Goal: Navigation & Orientation: Find specific page/section

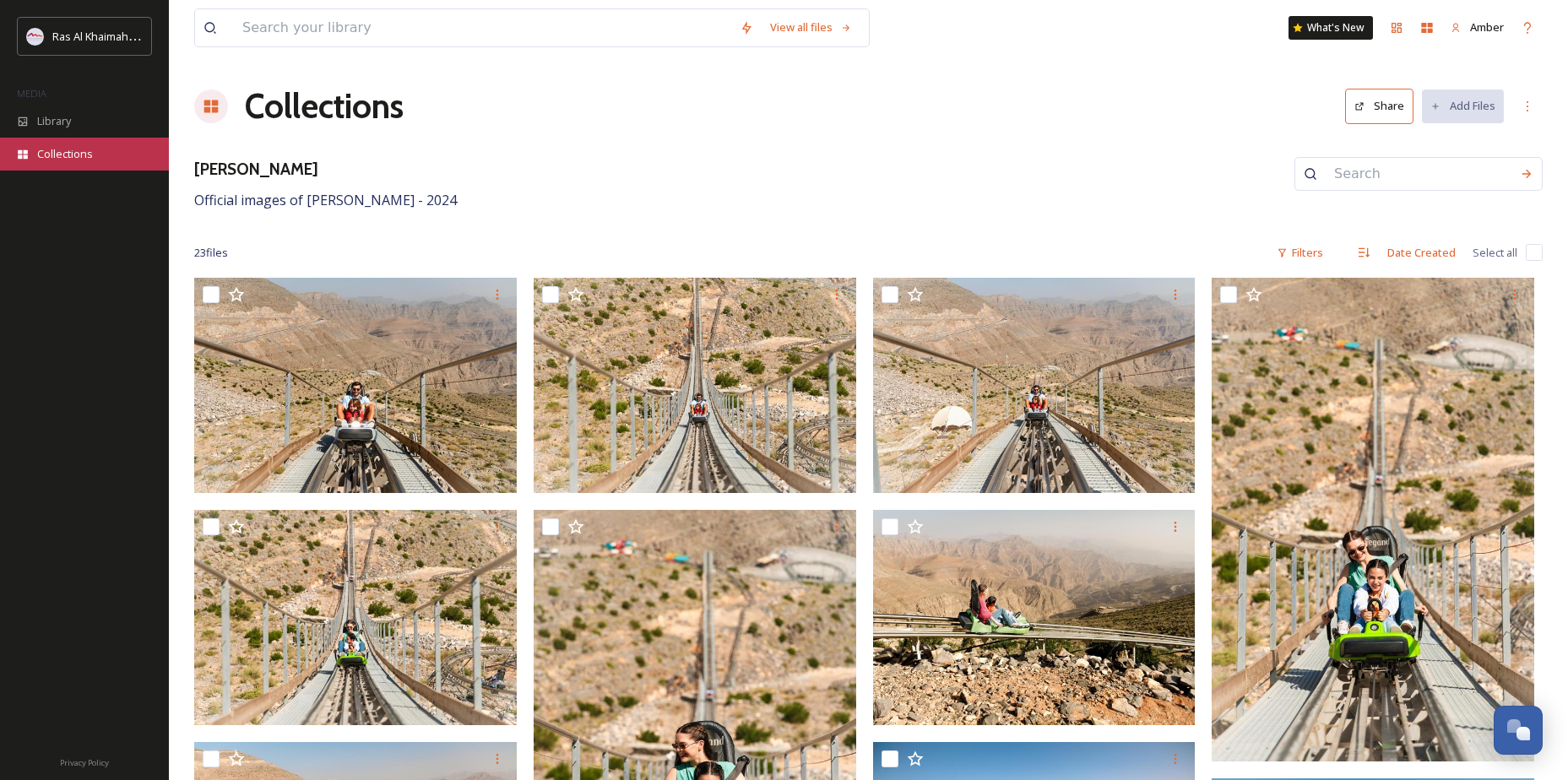
click at [79, 155] on span "Collections" at bounding box center [65, 154] width 56 height 16
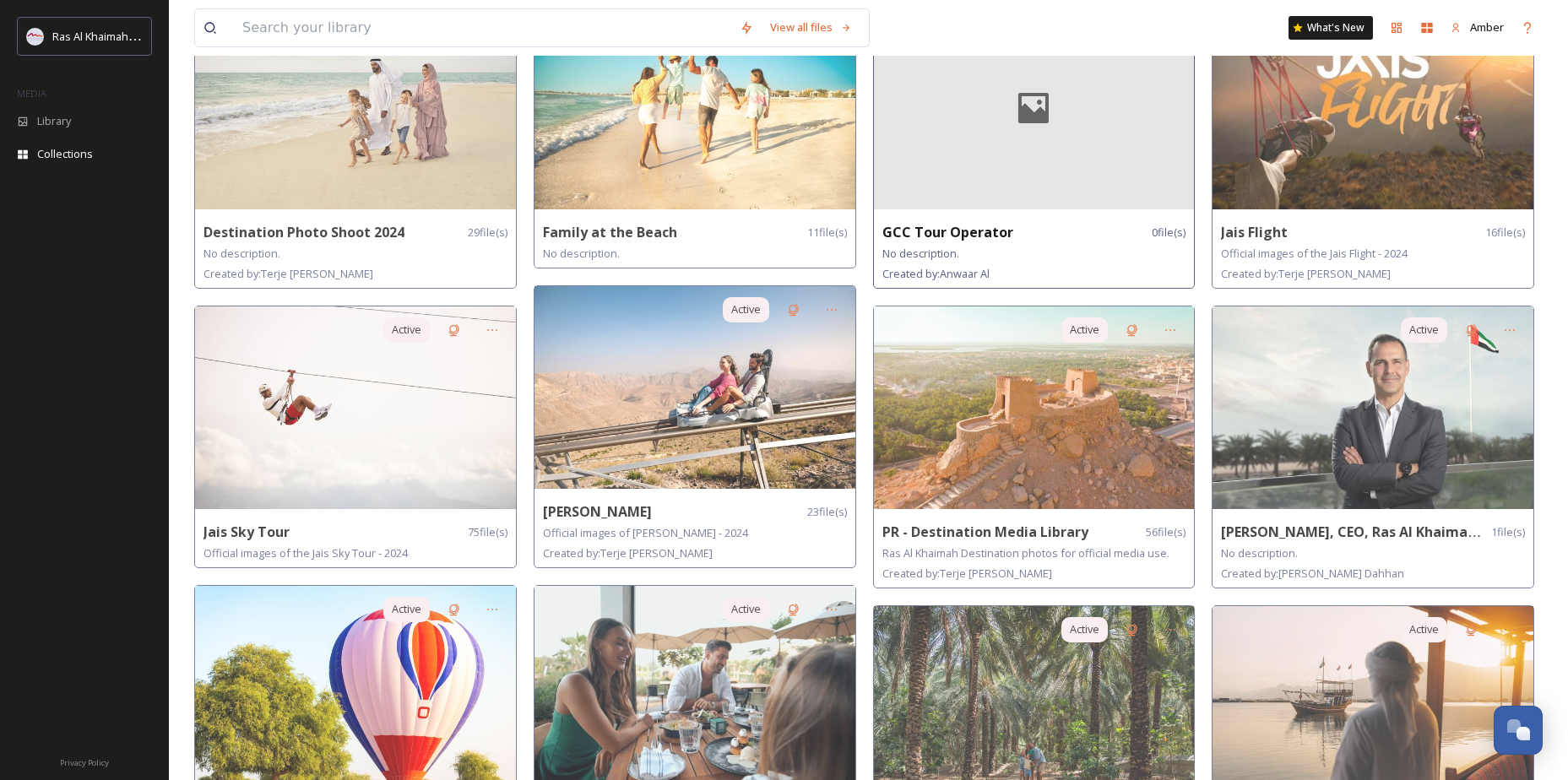
scroll to position [506, 0]
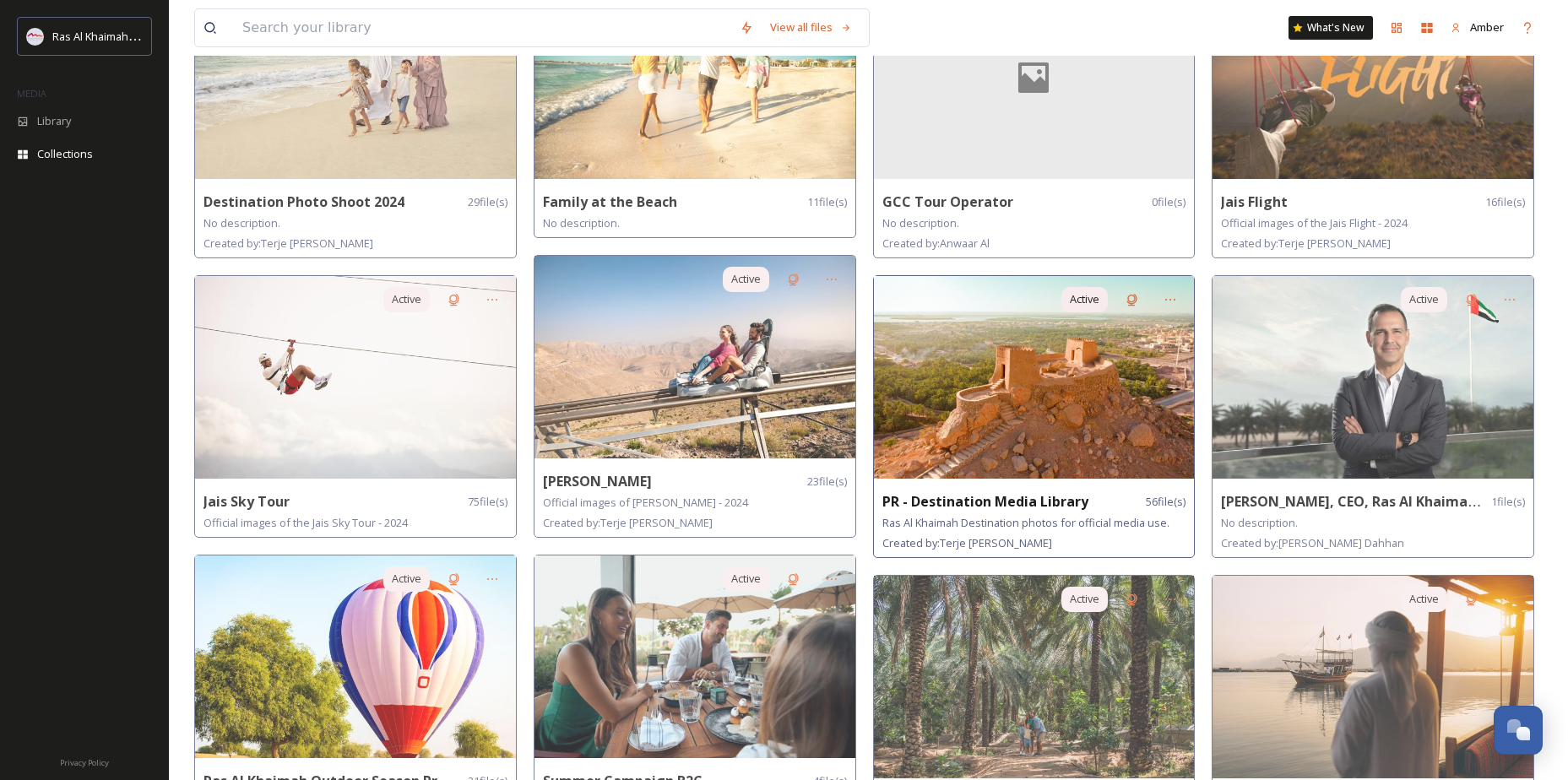
click at [1073, 505] on strong "PR - Destination Media Library" at bounding box center [985, 500] width 206 height 19
click at [1128, 407] on img at bounding box center [1034, 377] width 321 height 203
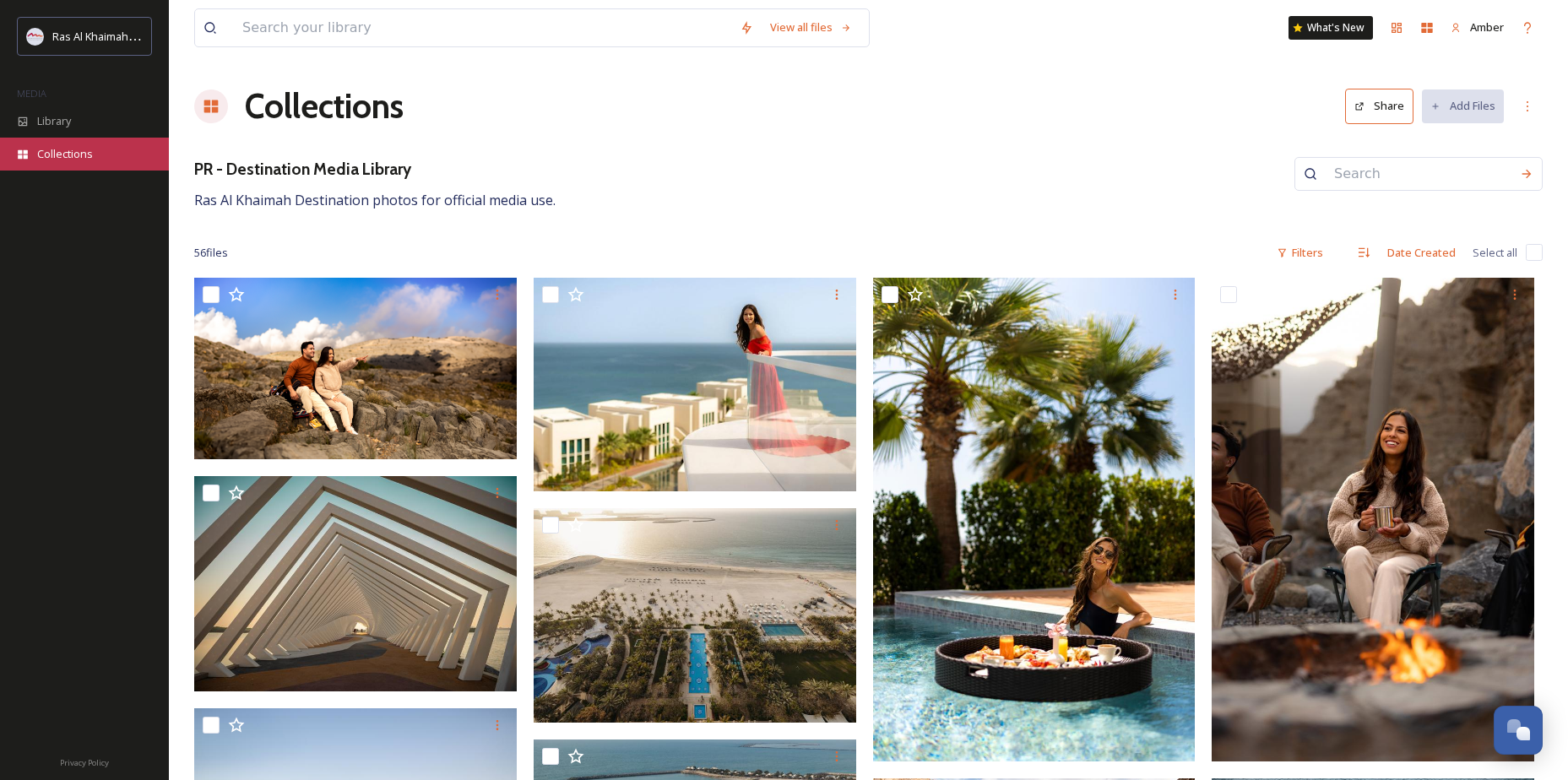
click at [60, 156] on span "Collections" at bounding box center [65, 154] width 56 height 16
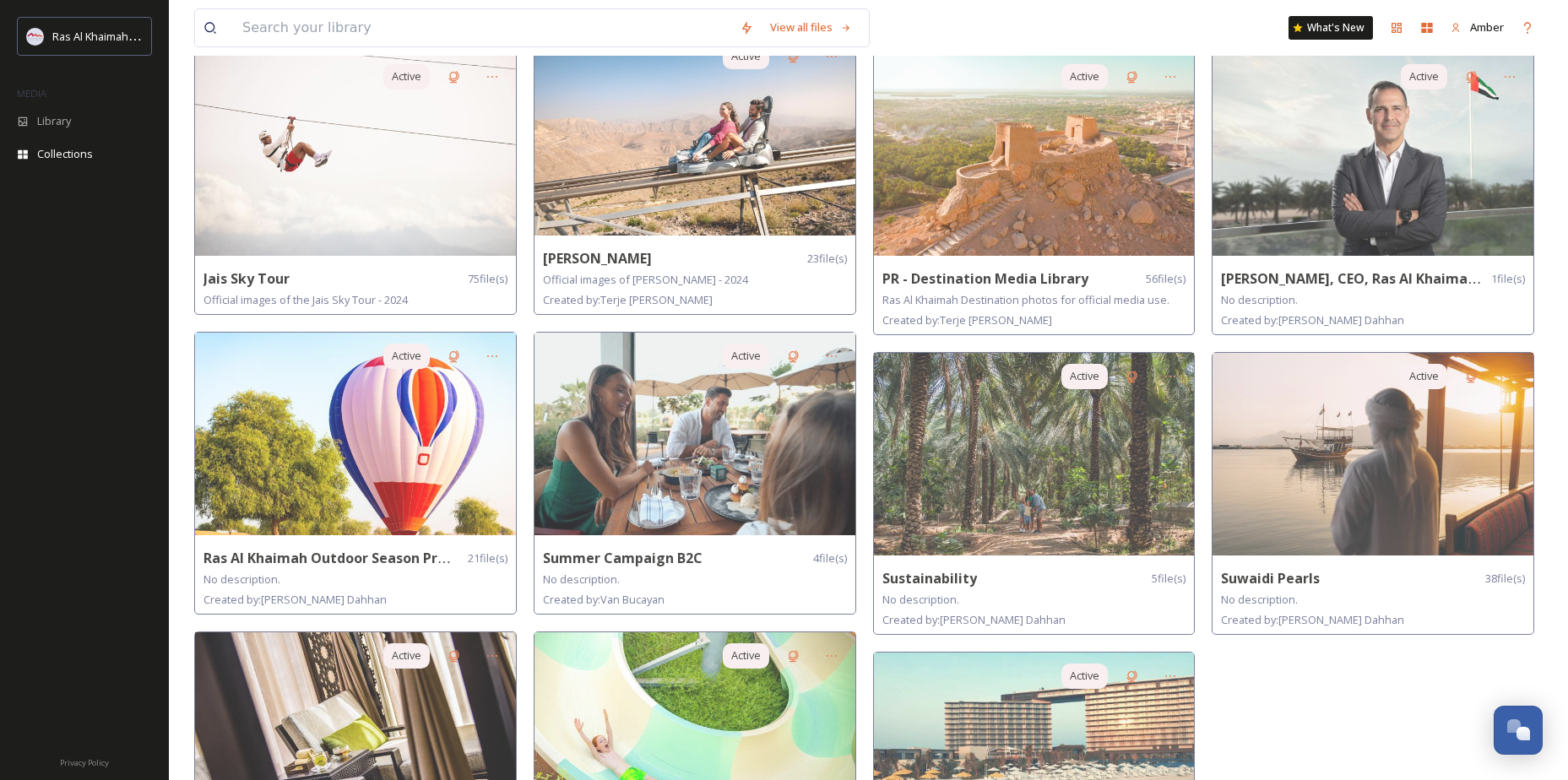
scroll to position [759, 0]
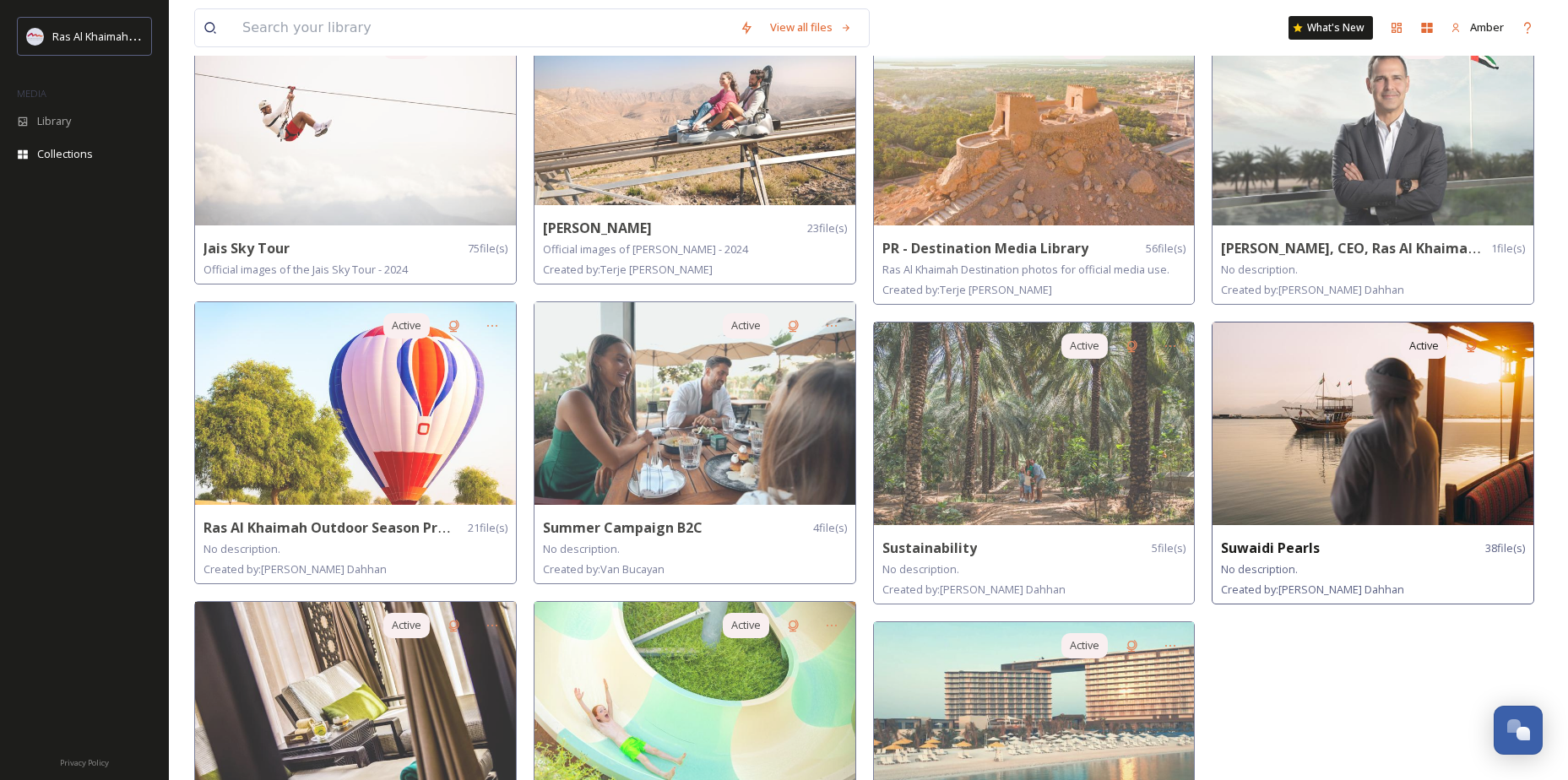
click at [1369, 437] on img at bounding box center [1373, 423] width 321 height 203
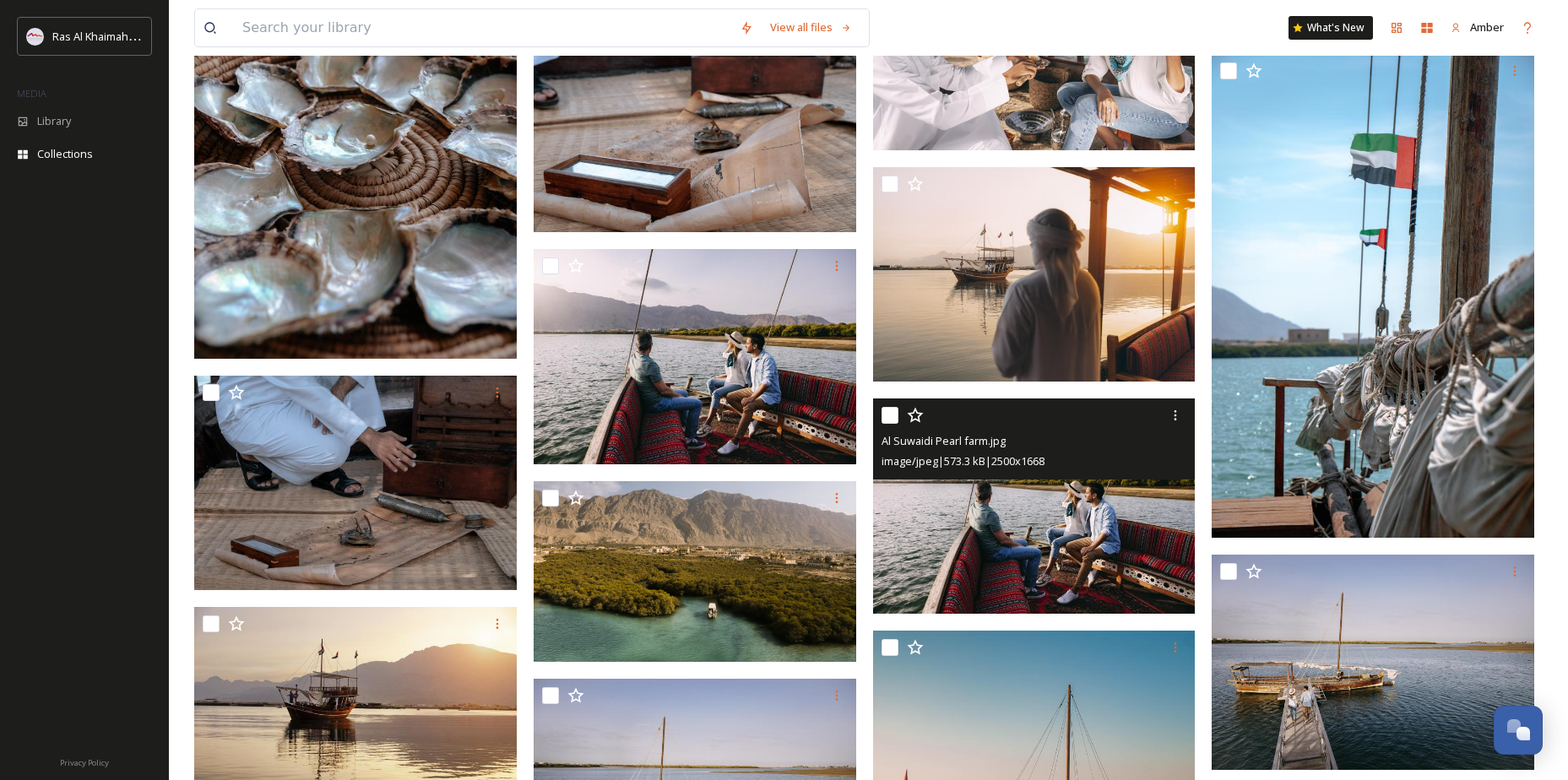
scroll to position [1266, 0]
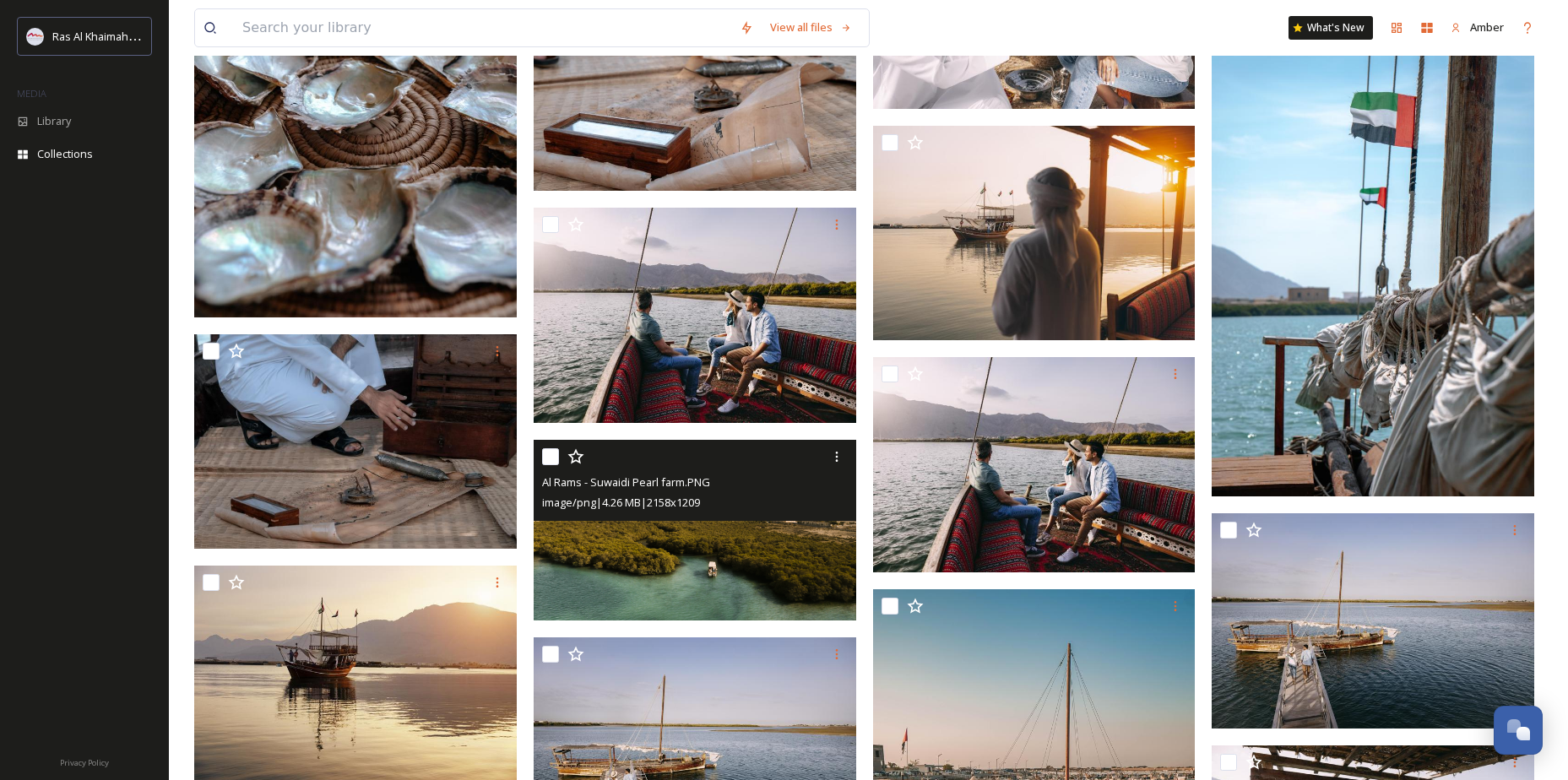
drag, startPoint x: 699, startPoint y: 469, endPoint x: 783, endPoint y: 551, distance: 117.4
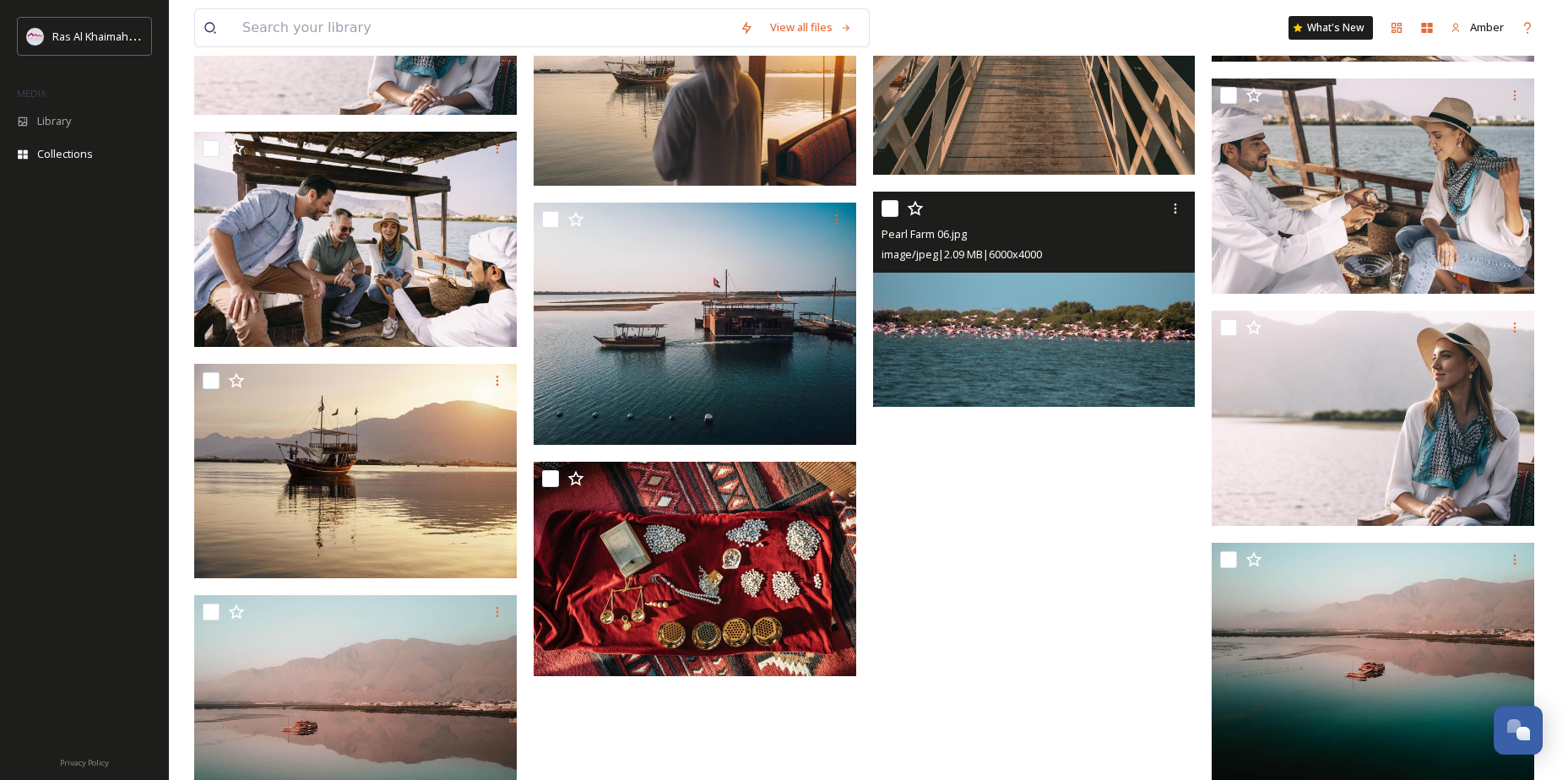
scroll to position [2194, 0]
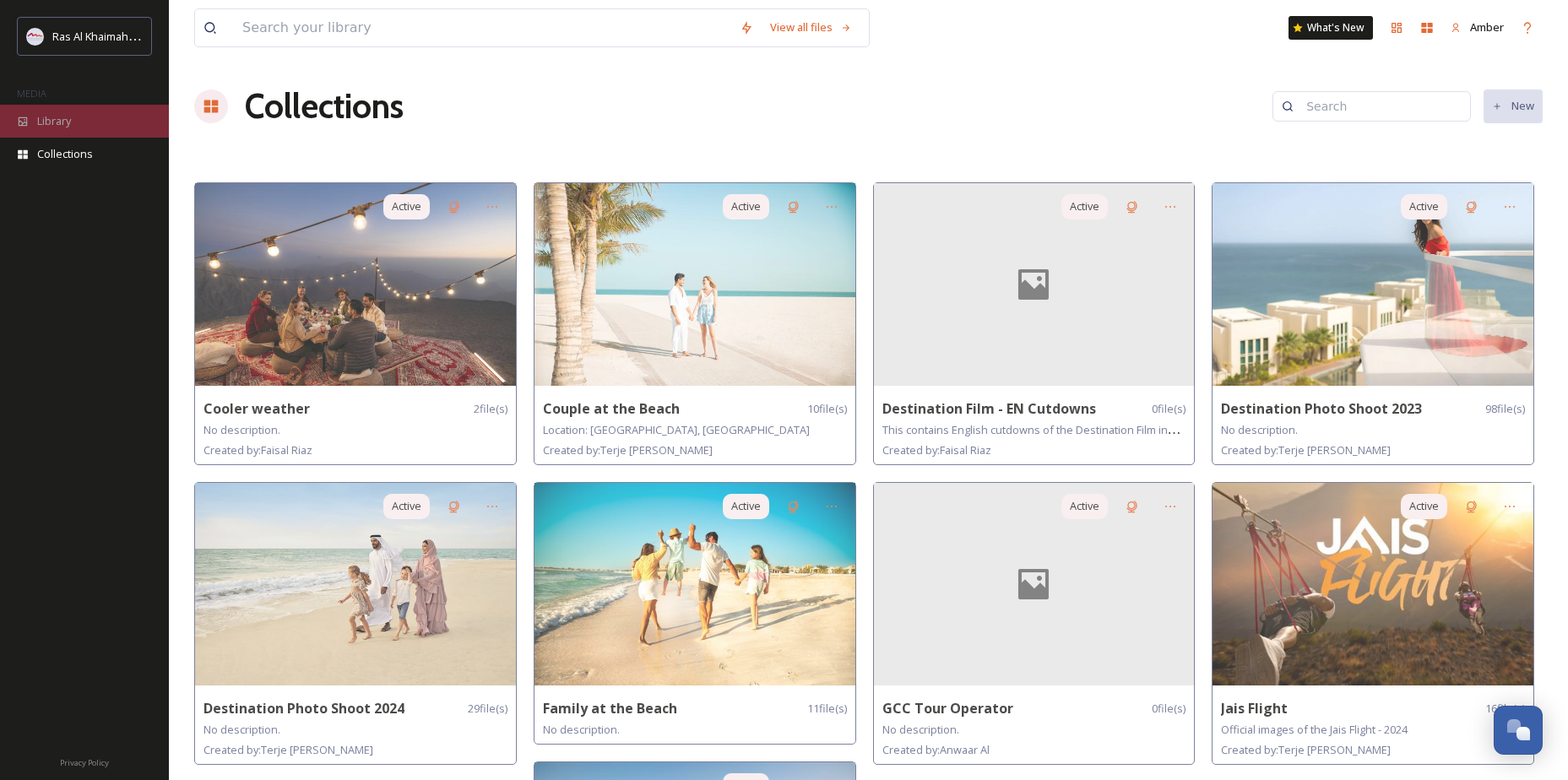
click at [97, 113] on div "Library" at bounding box center [84, 121] width 169 height 32
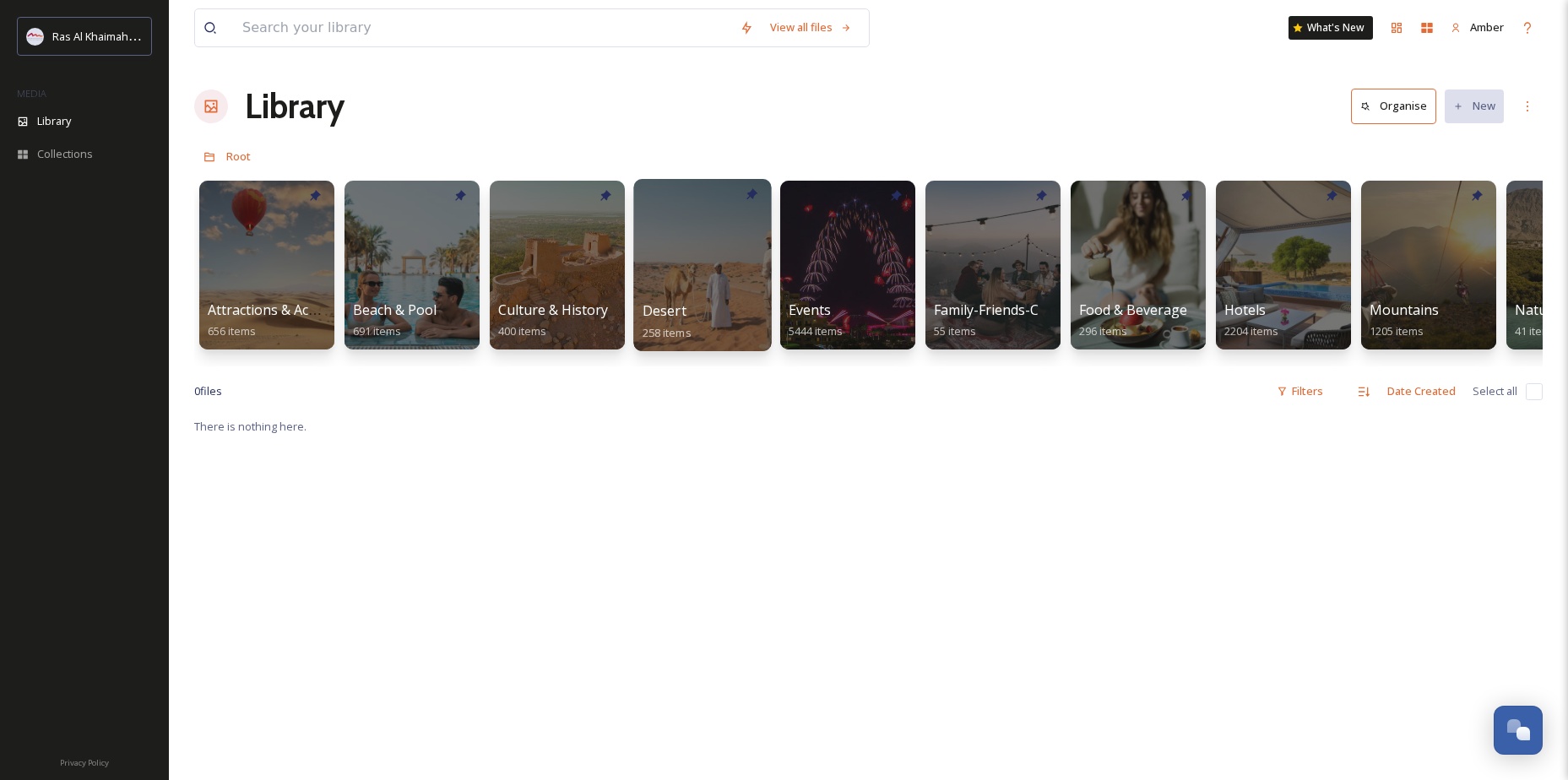
click at [689, 278] on div at bounding box center [702, 264] width 138 height 172
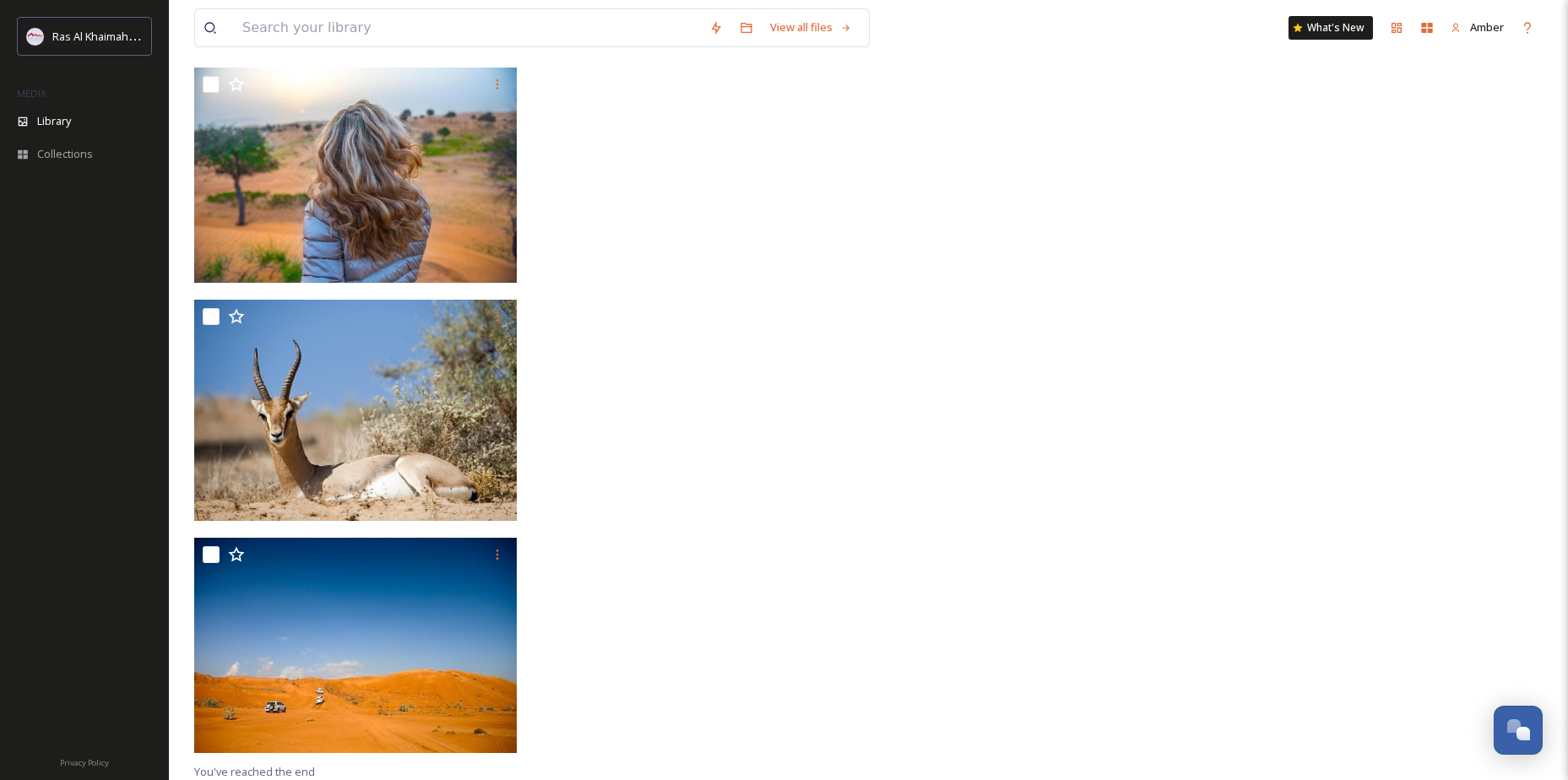
scroll to position [3091, 0]
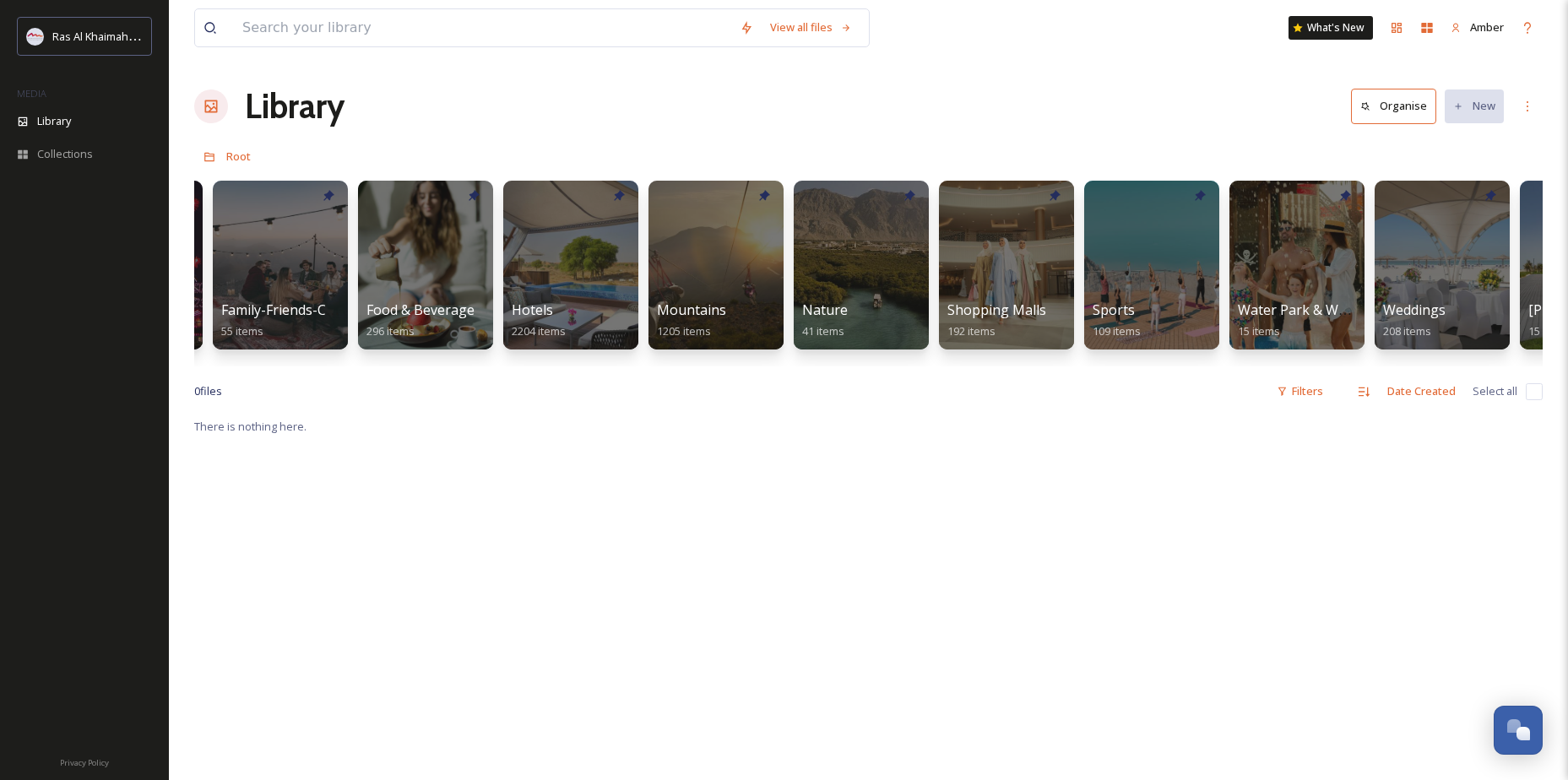
scroll to position [0, 728]
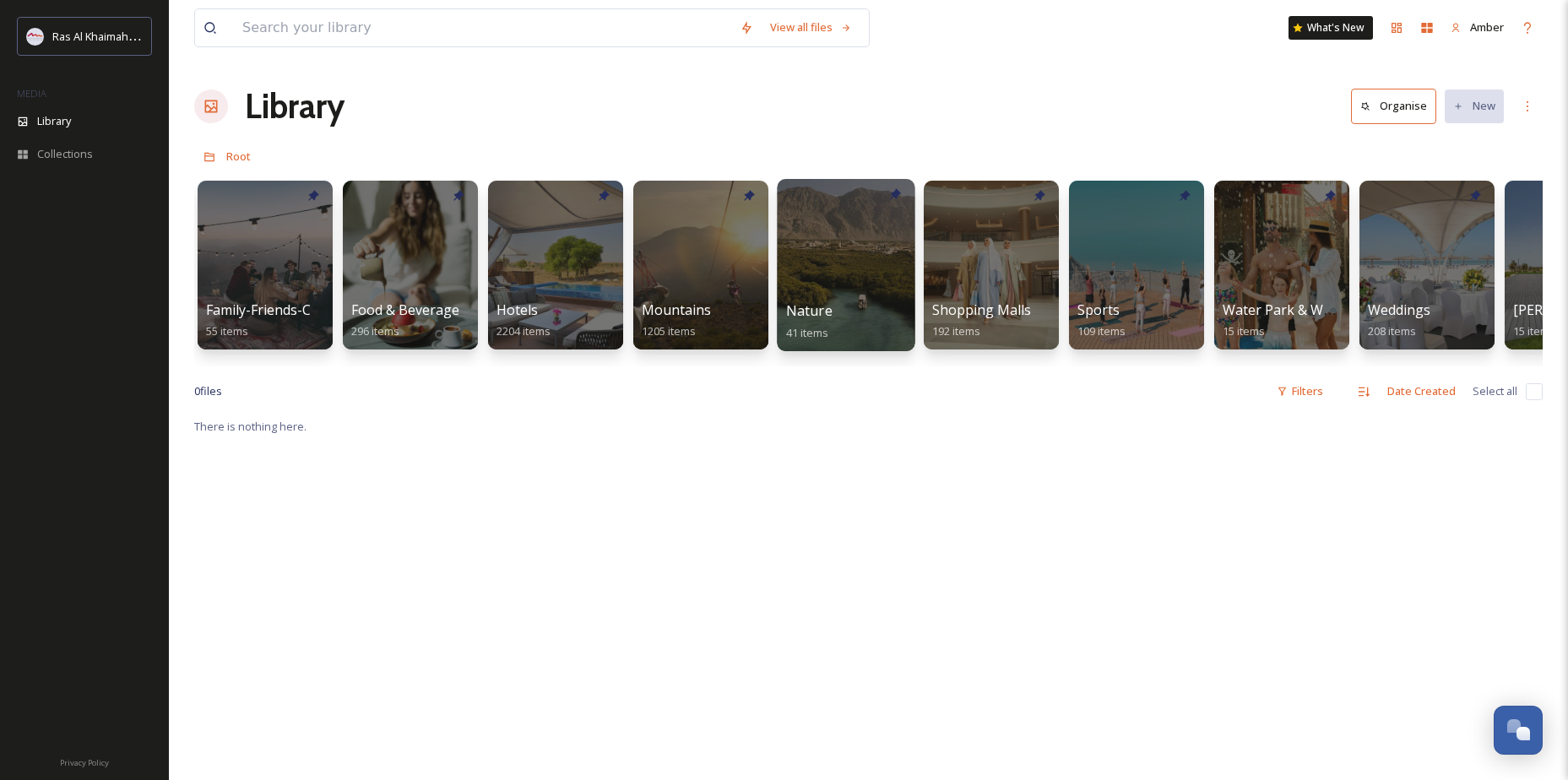
click at [825, 262] on div at bounding box center [845, 264] width 138 height 172
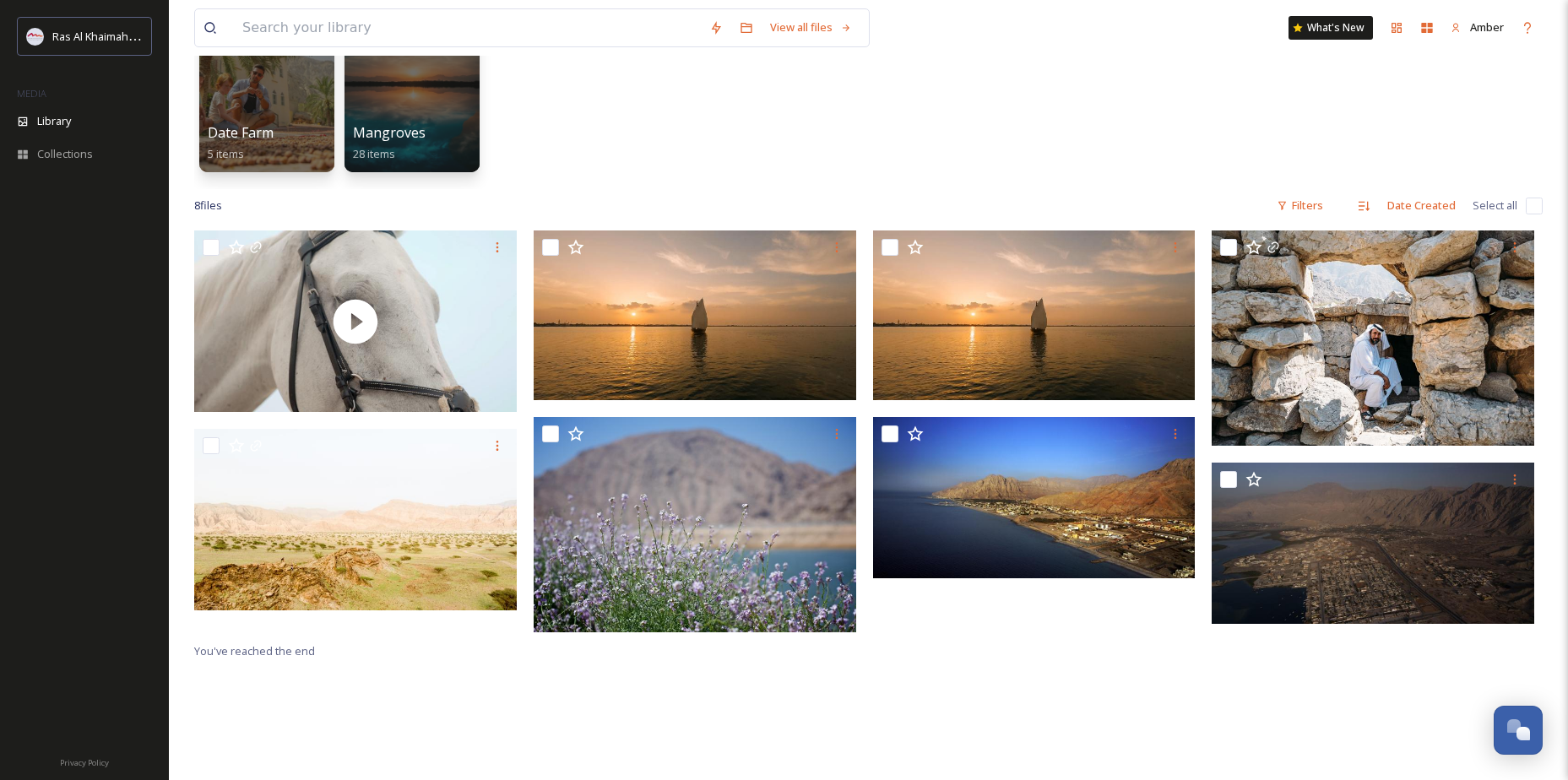
scroll to position [154, 0]
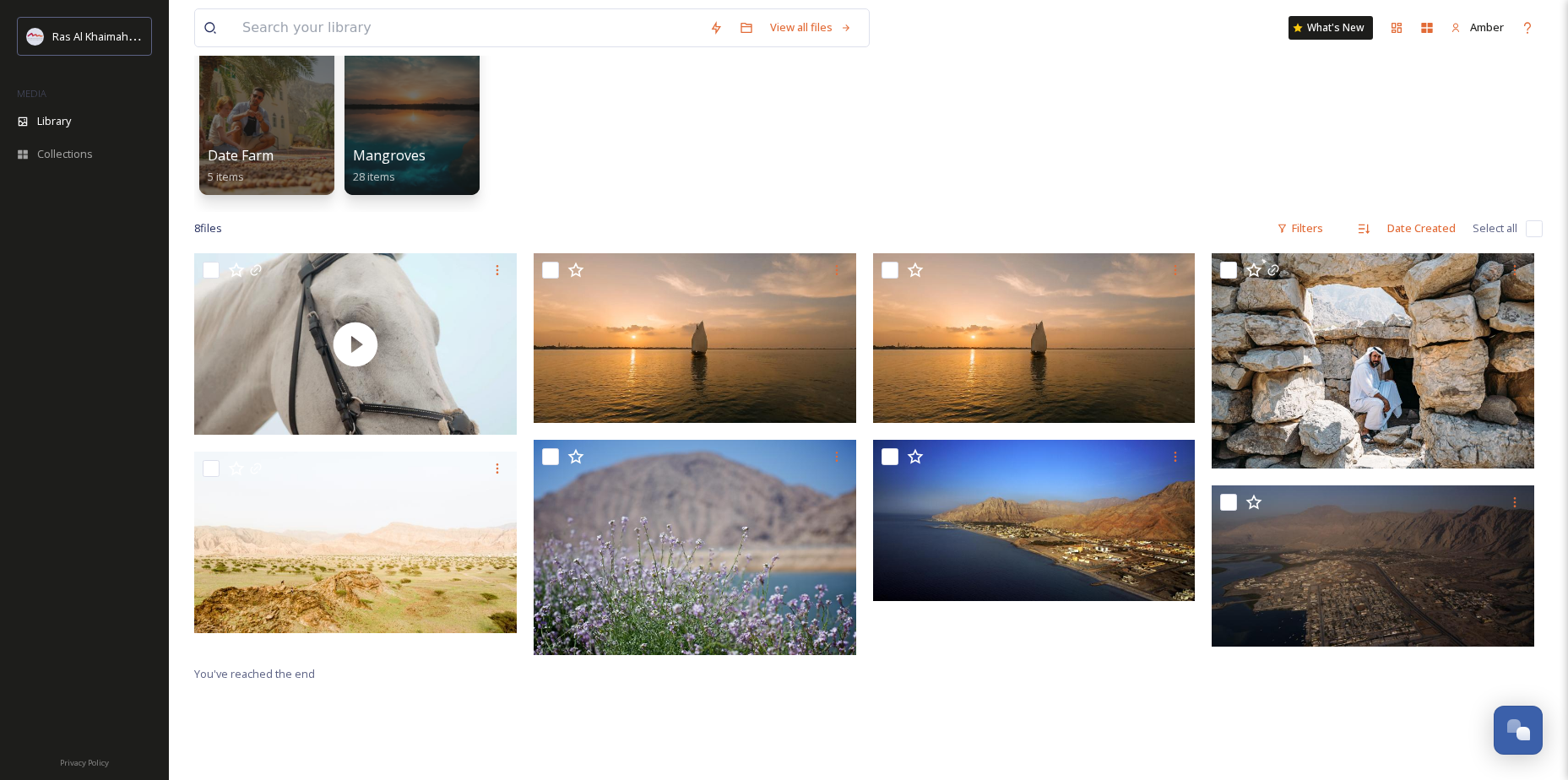
click at [480, 155] on div "Date Farm 5 items Mangroves 28 items" at bounding box center [868, 115] width 1348 height 194
click at [382, 155] on span "Mangroves" at bounding box center [389, 156] width 74 height 19
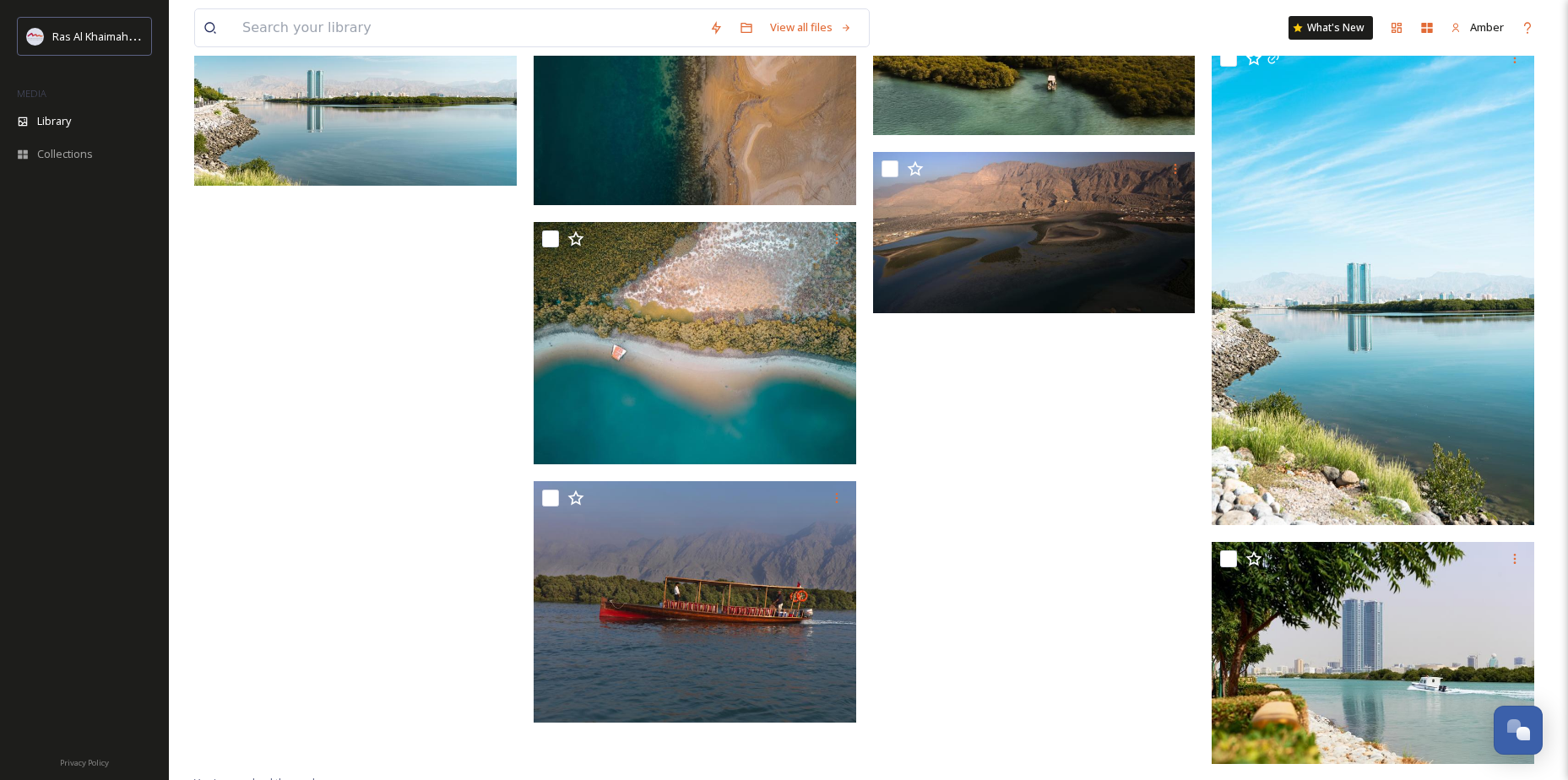
scroll to position [1737, 0]
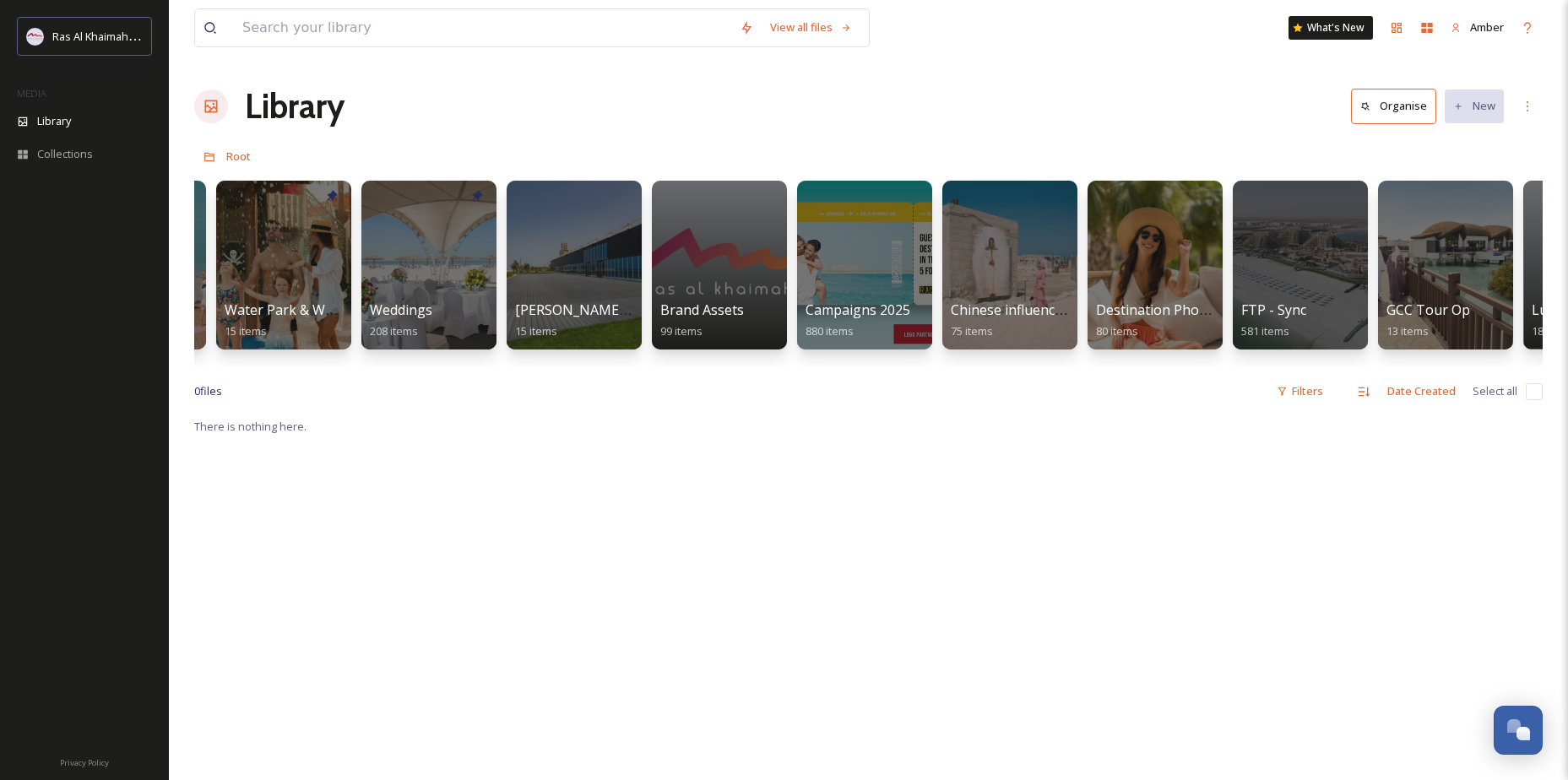
scroll to position [0, 1786]
